Goal: Navigation & Orientation: Go to known website

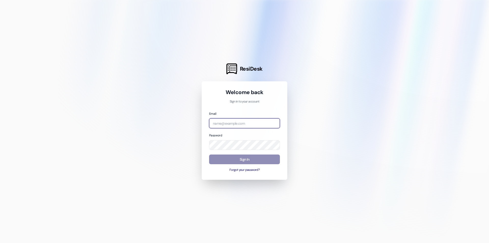
type input "[EMAIL_ADDRESS][DOMAIN_NAME]"
click at [239, 160] on button "Sign In" at bounding box center [244, 159] width 71 height 10
